Goal: Task Accomplishment & Management: Use online tool/utility

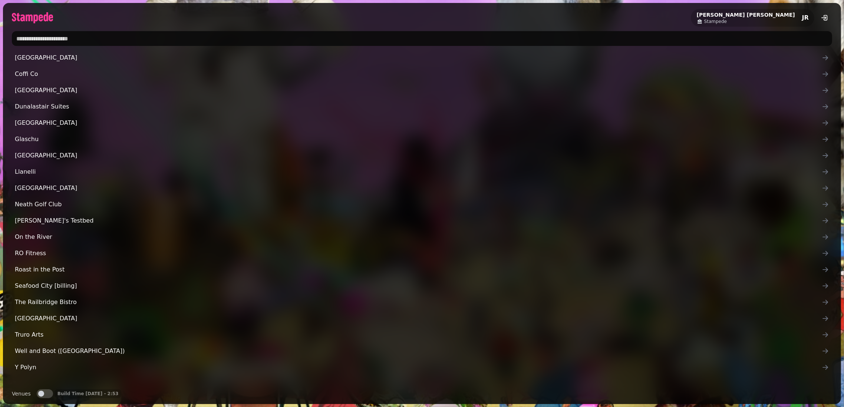
click at [561, 39] on input "text" at bounding box center [422, 38] width 820 height 15
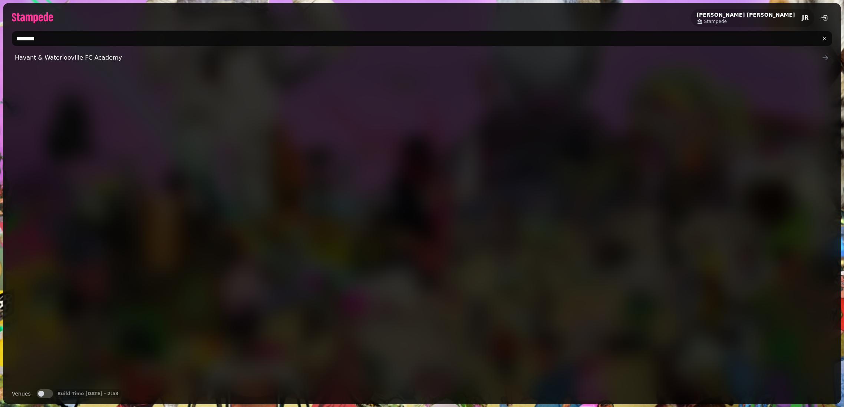
type input "********"
click at [46, 392] on button "Venues" at bounding box center [45, 394] width 16 height 9
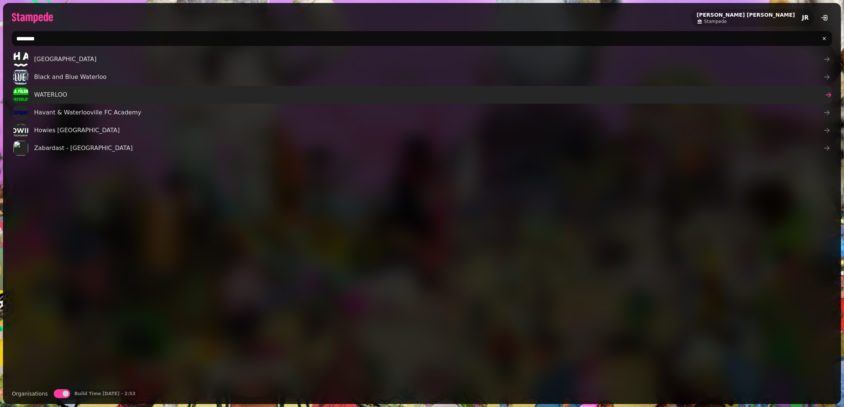
click at [79, 99] on link "WATERLOO" at bounding box center [422, 95] width 820 height 18
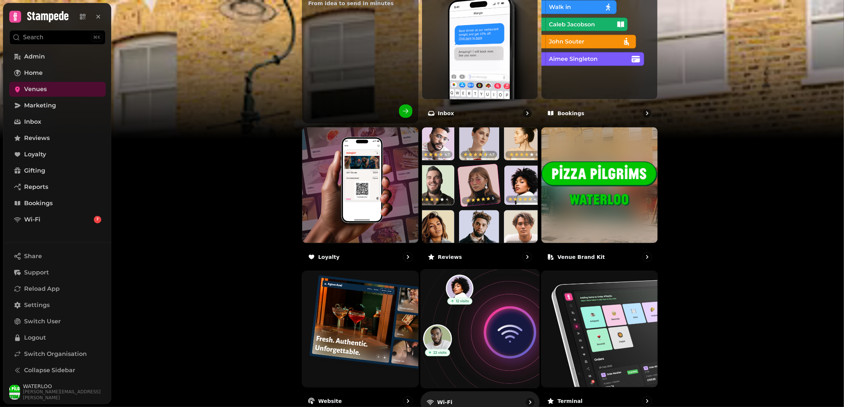
scroll to position [343, 0]
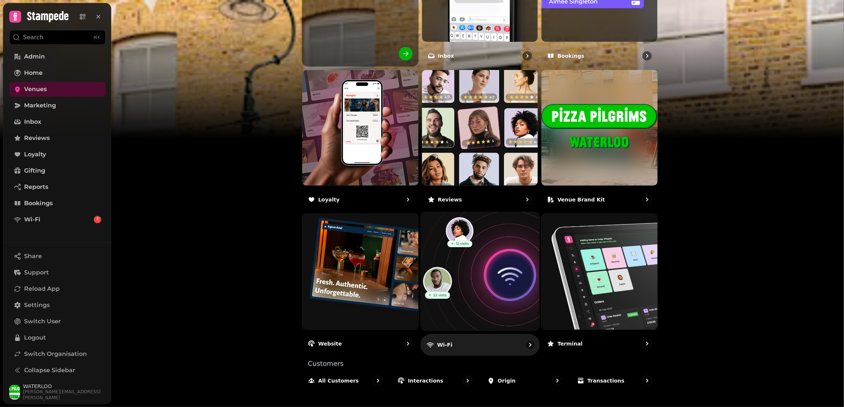
click at [472, 242] on img at bounding box center [480, 272] width 130 height 130
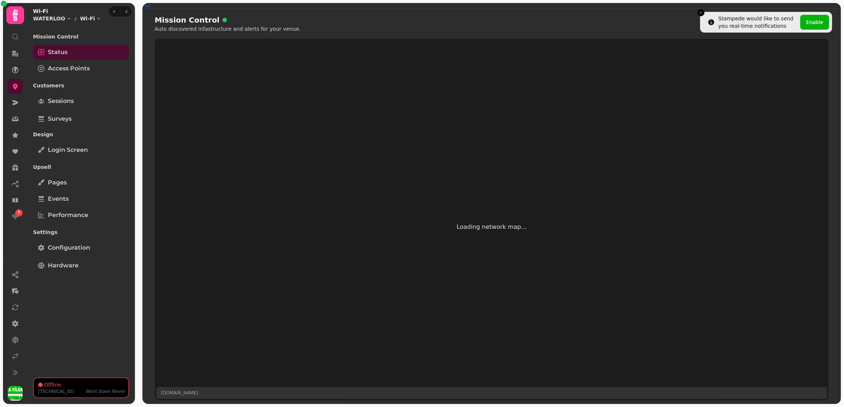
click at [74, 273] on div "Mission Control Status Access Points Customers Sessions Surveys Design Login sc…" at bounding box center [81, 202] width 108 height 345
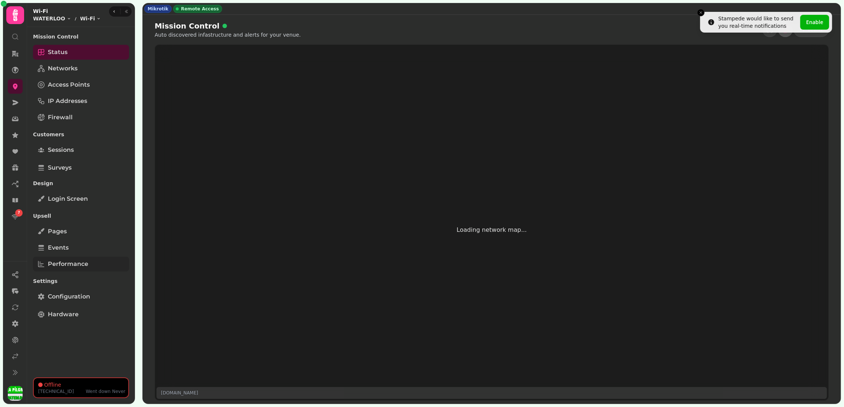
click at [75, 270] on link "Performance" at bounding box center [81, 264] width 96 height 15
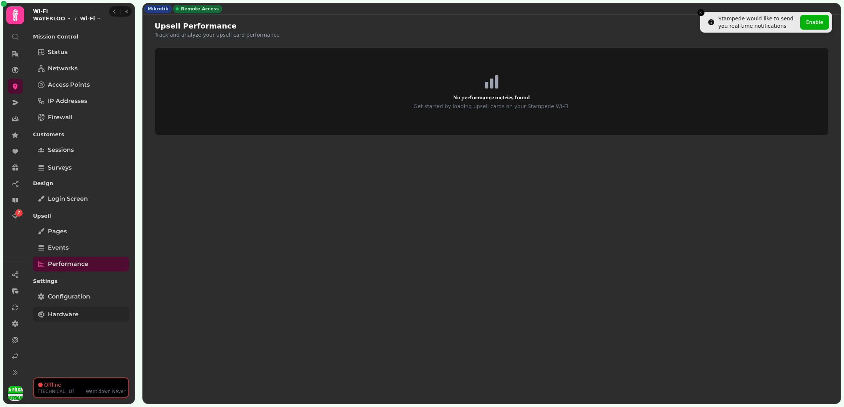
click at [77, 307] on link "Hardware" at bounding box center [81, 314] width 96 height 15
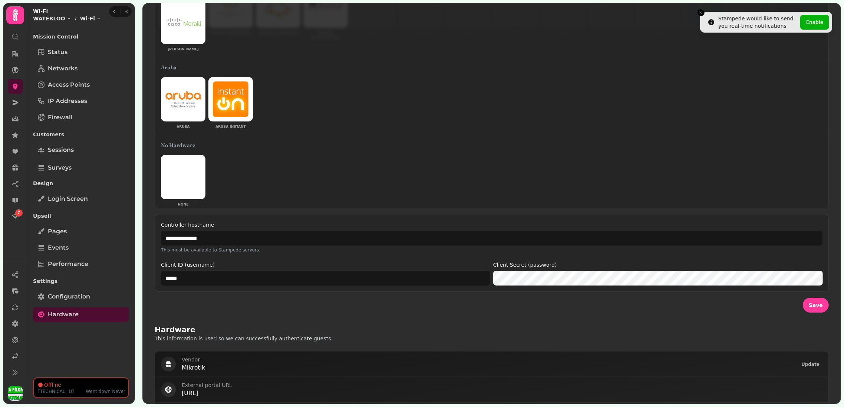
scroll to position [114, 0]
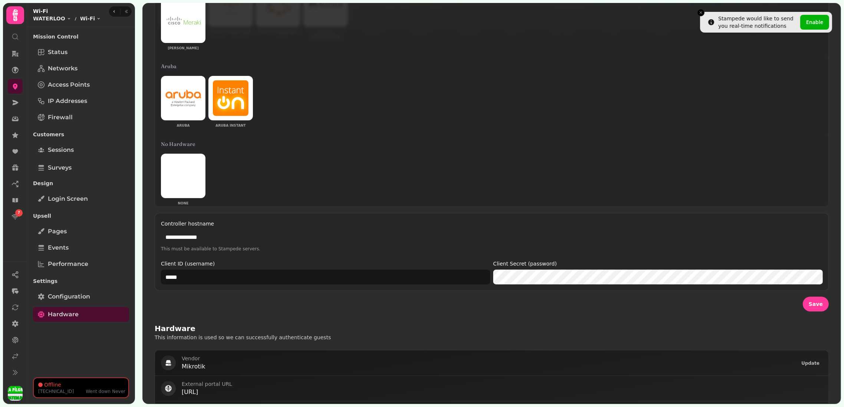
click at [480, 230] on input "**********" at bounding box center [491, 237] width 661 height 15
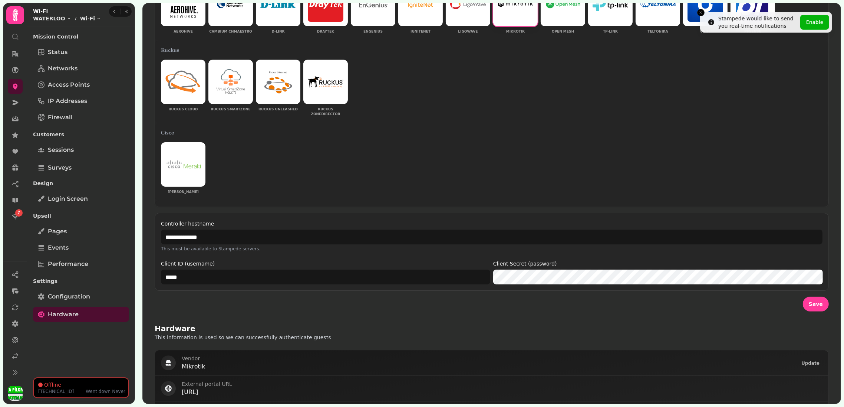
scroll to position [0, 0]
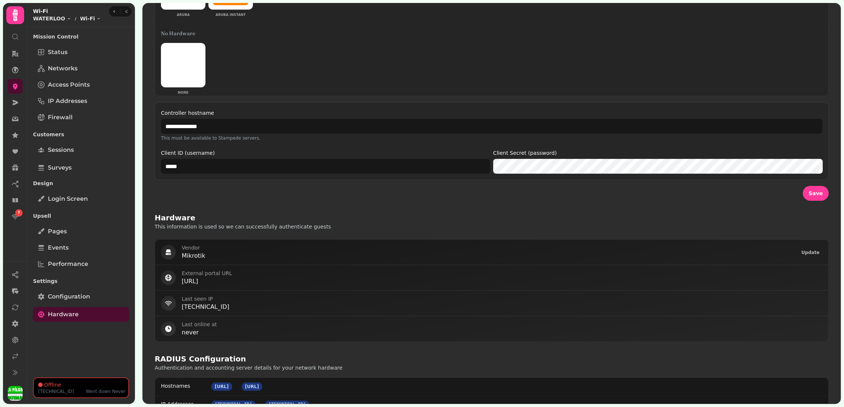
scroll to position [290, 0]
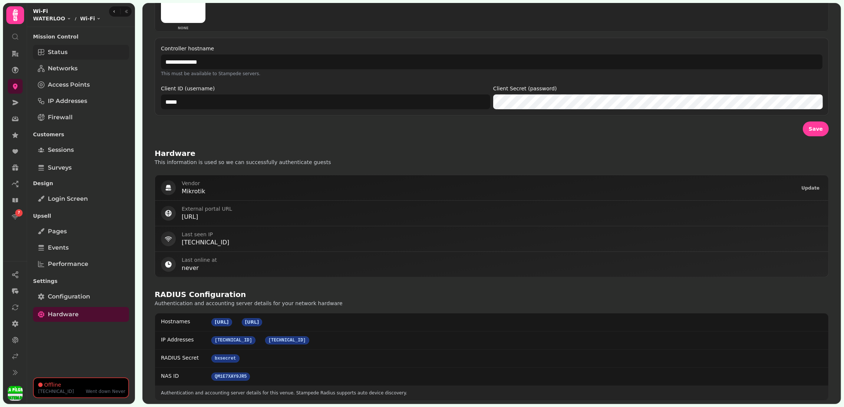
click at [87, 52] on link "Status" at bounding box center [81, 52] width 96 height 15
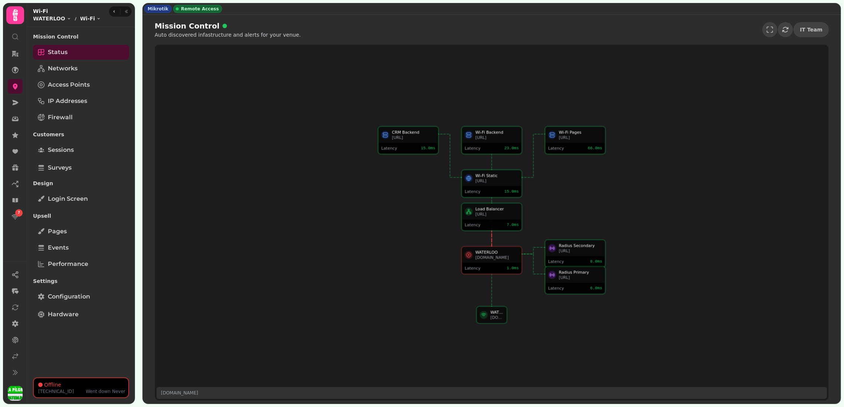
click at [504, 268] on div "Latency 1.0 ms" at bounding box center [491, 268] width 59 height 11
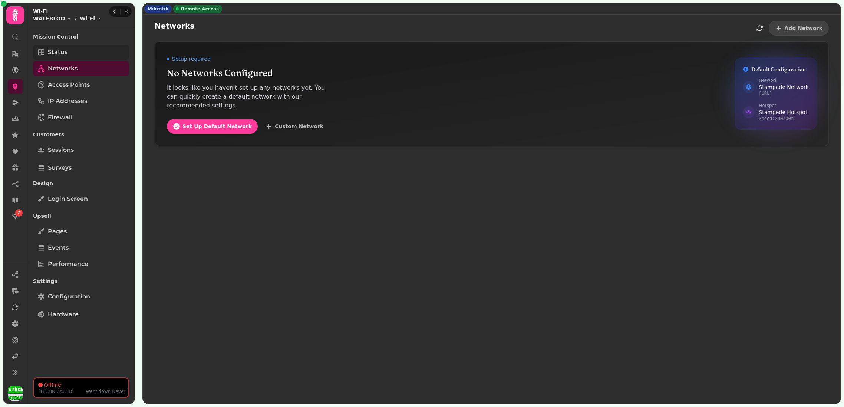
click at [77, 53] on link "Status" at bounding box center [81, 52] width 96 height 15
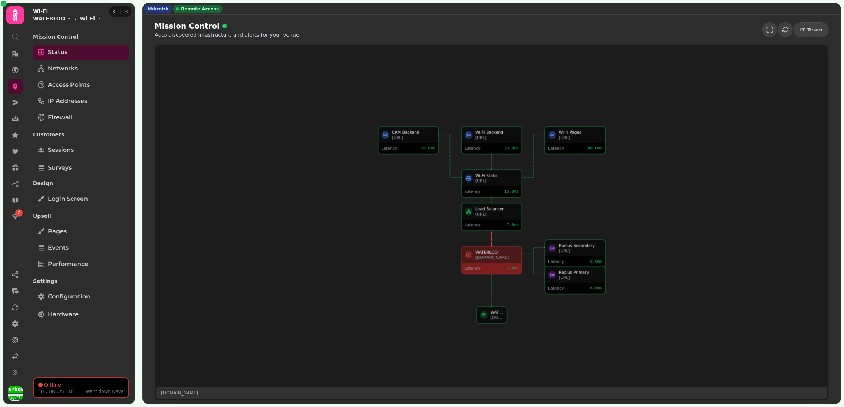
click at [573, 138] on div "[URL]" at bounding box center [580, 137] width 43 height 5
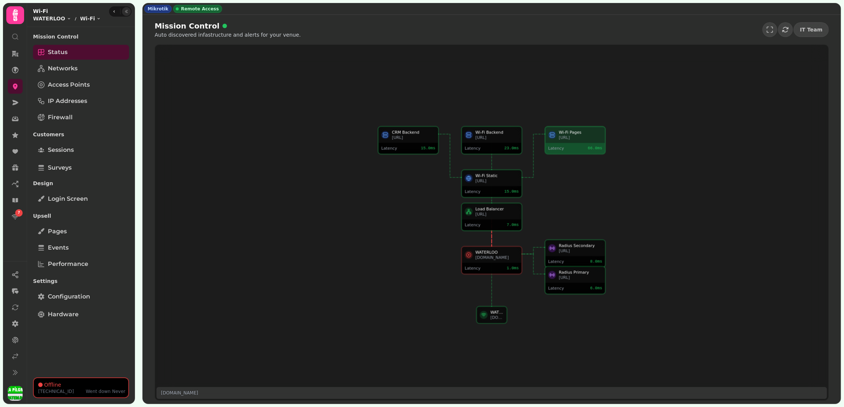
click at [123, 9] on button "button" at bounding box center [126, 11] width 9 height 9
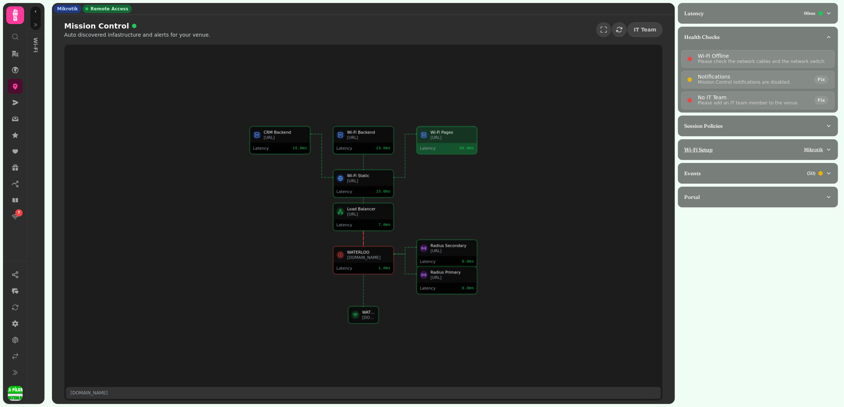
click at [763, 147] on div "Wi-Fi Setup Mikrotik" at bounding box center [755, 149] width 142 height 7
select select "**"
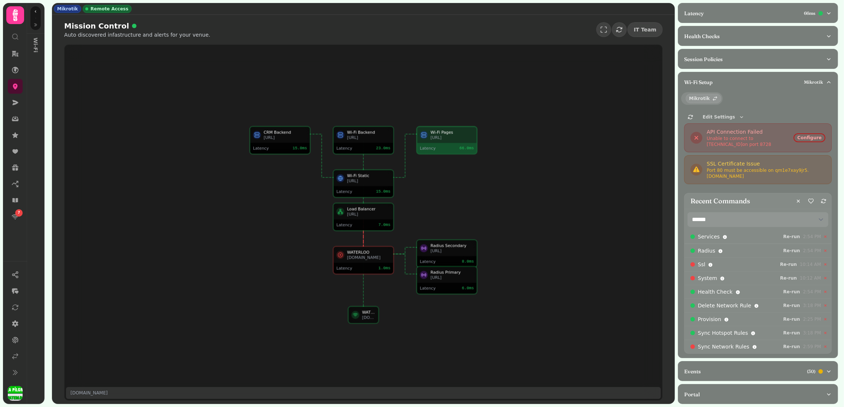
click at [740, 175] on div "Port 80 must be accessible on qm1e7xay9jr5 .[DOMAIN_NAME]" at bounding box center [766, 174] width 119 height 12
drag, startPoint x: 767, startPoint y: 176, endPoint x: 708, endPoint y: 176, distance: 58.9
click at [708, 176] on div "Port 80 must be accessible on qm1e7xay9jr5 .[DOMAIN_NAME]" at bounding box center [766, 174] width 119 height 12
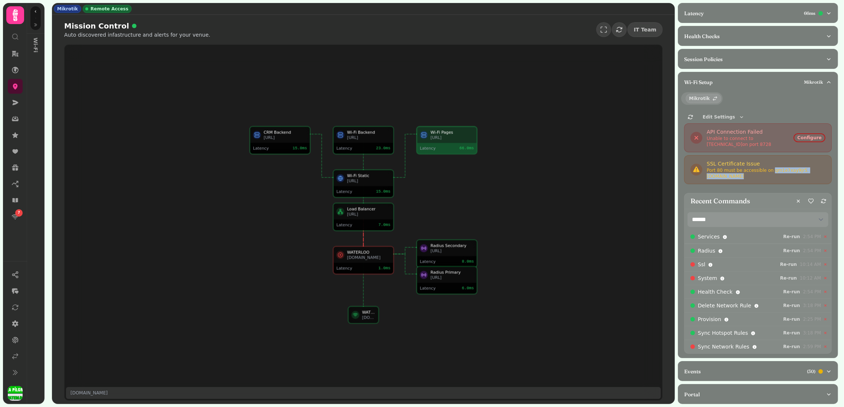
copy div "qm1e7xay9jr5 .[DOMAIN_NAME]"
click at [753, 171] on div "Port 80 must be accessible on qm1e7xay9jr5 .[DOMAIN_NAME]" at bounding box center [766, 174] width 119 height 12
click at [757, 175] on div "Port 80 must be accessible on qm1e7xay9jr5 .[DOMAIN_NAME]" at bounding box center [766, 174] width 119 height 12
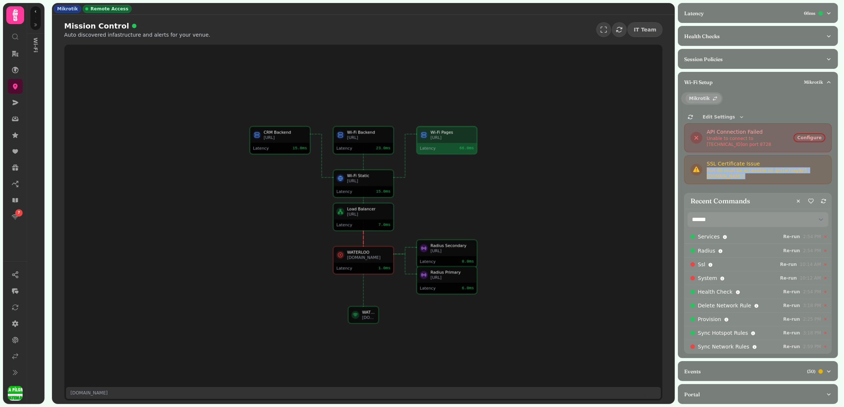
click at [757, 175] on div "Port 80 must be accessible on qm1e7xay9jr5 .[DOMAIN_NAME]" at bounding box center [766, 174] width 119 height 12
drag, startPoint x: 767, startPoint y: 175, endPoint x: 707, endPoint y: 173, distance: 60.1
click at [707, 173] on div "Port 80 must be accessible on qm1e7xay9jr5 .[DOMAIN_NAME]" at bounding box center [766, 174] width 119 height 12
copy div "qm1e7xay9jr5 .[DOMAIN_NAME]"
click at [783, 268] on div "Ssl Re-run 10:14 AM" at bounding box center [757, 265] width 147 height 14
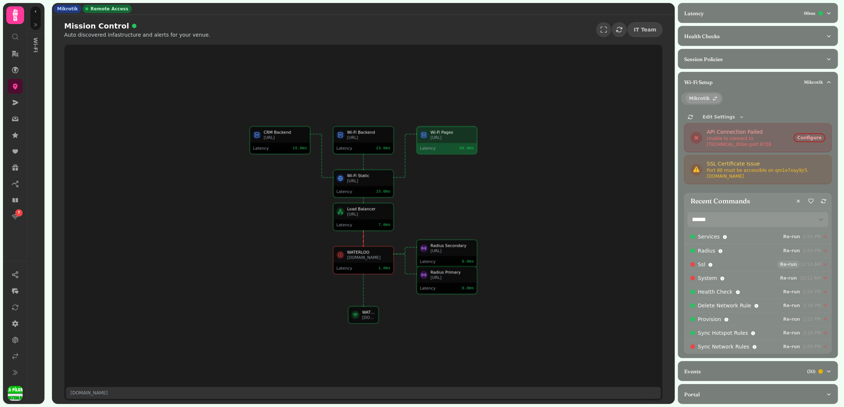
click at [795, 262] on span "Re-run" at bounding box center [788, 264] width 17 height 4
click at [794, 277] on span "Re-run" at bounding box center [788, 278] width 17 height 4
click at [792, 346] on span "Re-run" at bounding box center [791, 347] width 17 height 4
click at [728, 372] on div "Events ( 30 )" at bounding box center [755, 371] width 142 height 7
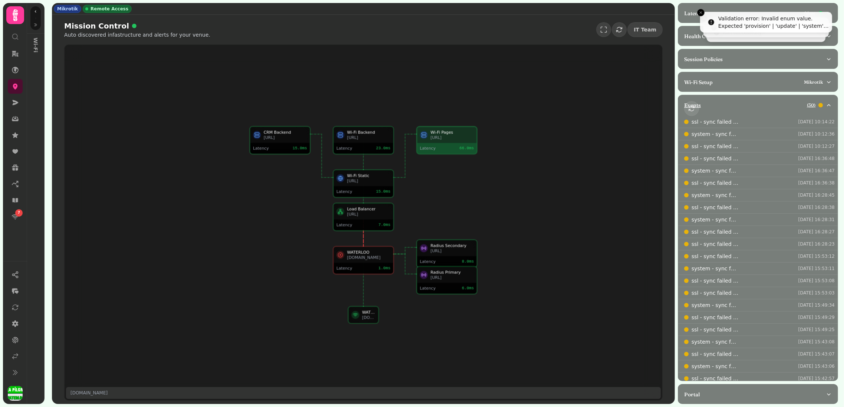
scroll to position [132, 0]
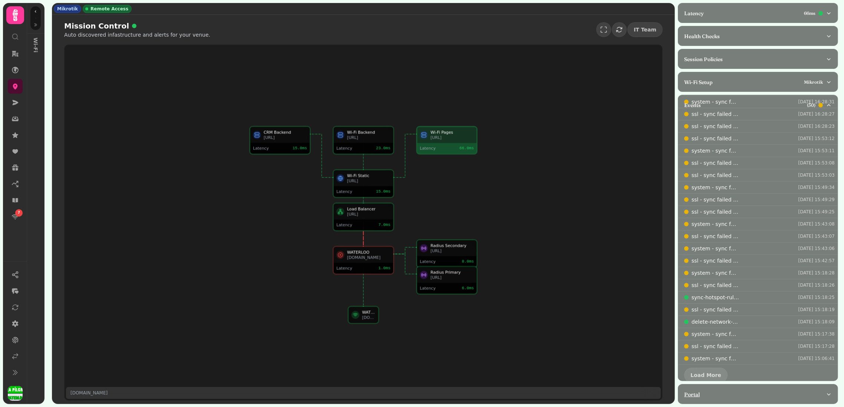
click at [745, 394] on div "Portal" at bounding box center [755, 394] width 142 height 7
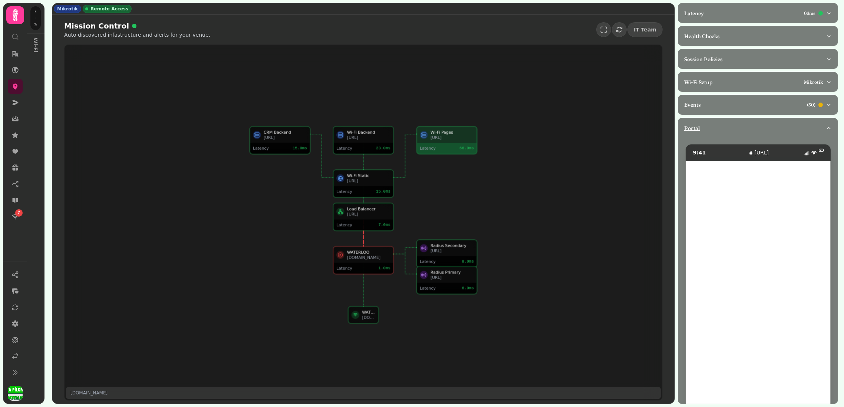
scroll to position [62, 0]
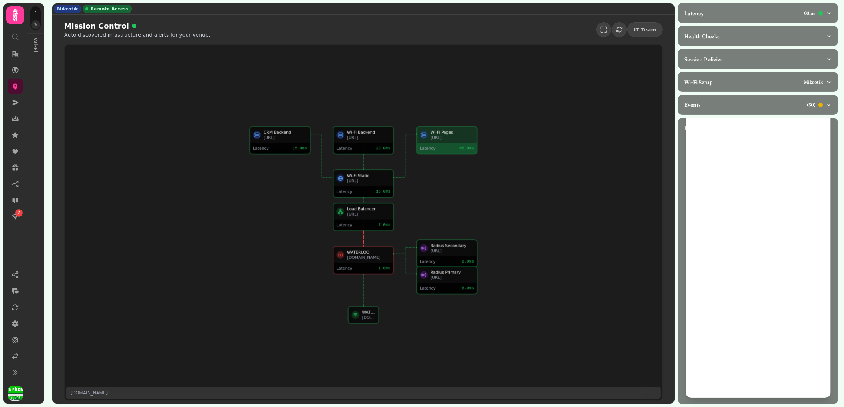
click at [36, 25] on icon "button" at bounding box center [35, 24] width 3 height 3
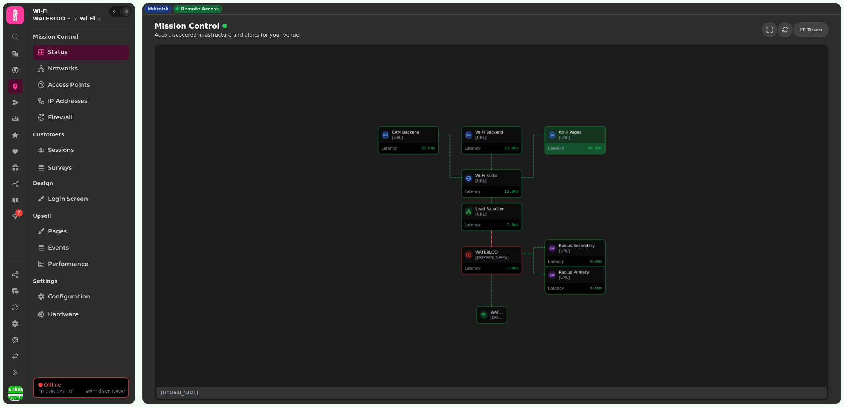
click at [529, 106] on div "Wi-Fi Static [URL] Latency 15.0 ms CRM Backend [URL] Latency 15.0 ms Wi-Fi Back…" at bounding box center [491, 223] width 673 height 356
click at [388, 340] on div "Wi-Fi Static [URL] Latency 15.0 ms CRM Backend [URL] Latency 15.0 ms Wi-Fi Back…" at bounding box center [491, 223] width 673 height 356
